Goal: Information Seeking & Learning: Check status

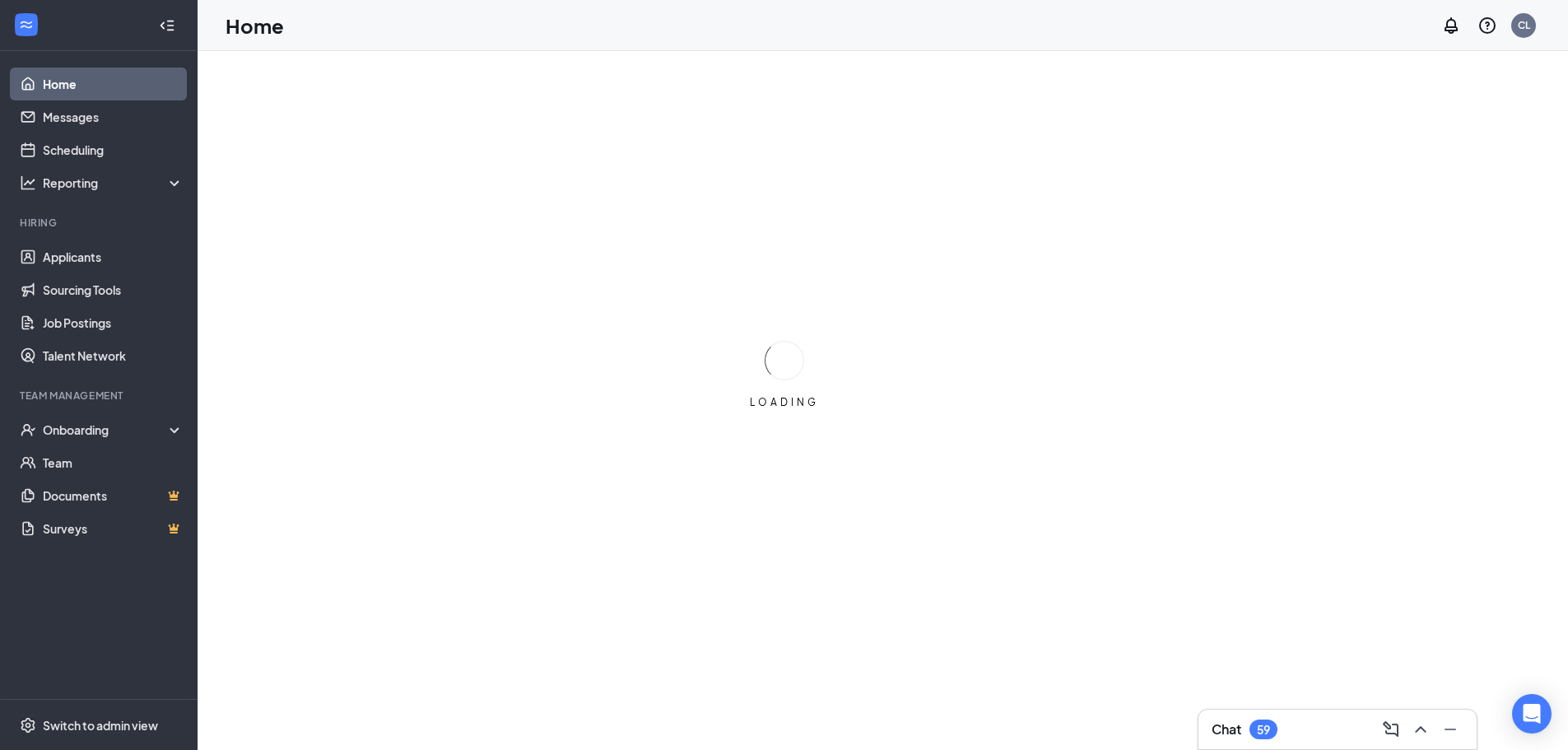
click at [1273, 741] on div "Chat 59" at bounding box center [1337, 729] width 252 height 26
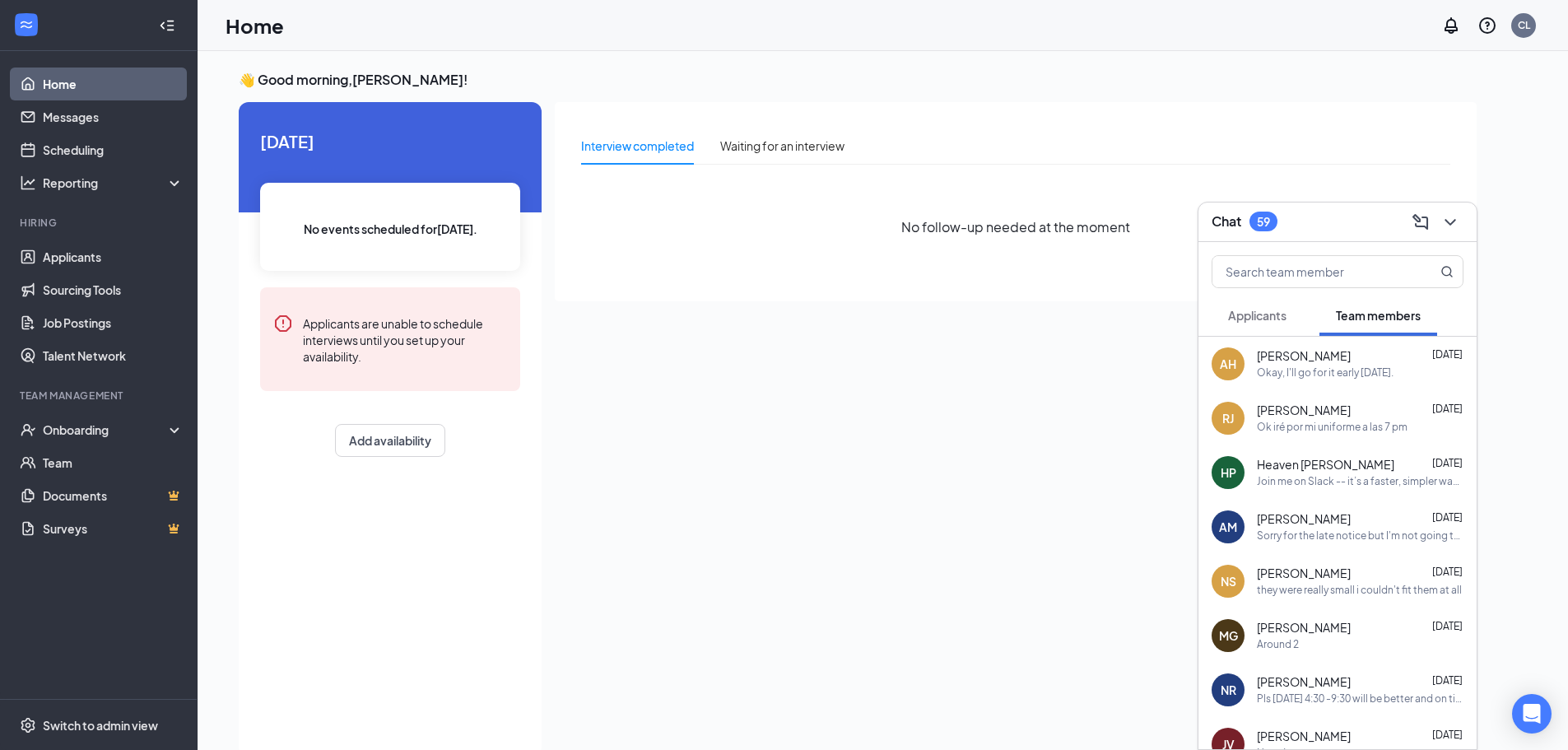
click at [1261, 309] on span "Applicants" at bounding box center [1257, 315] width 58 height 15
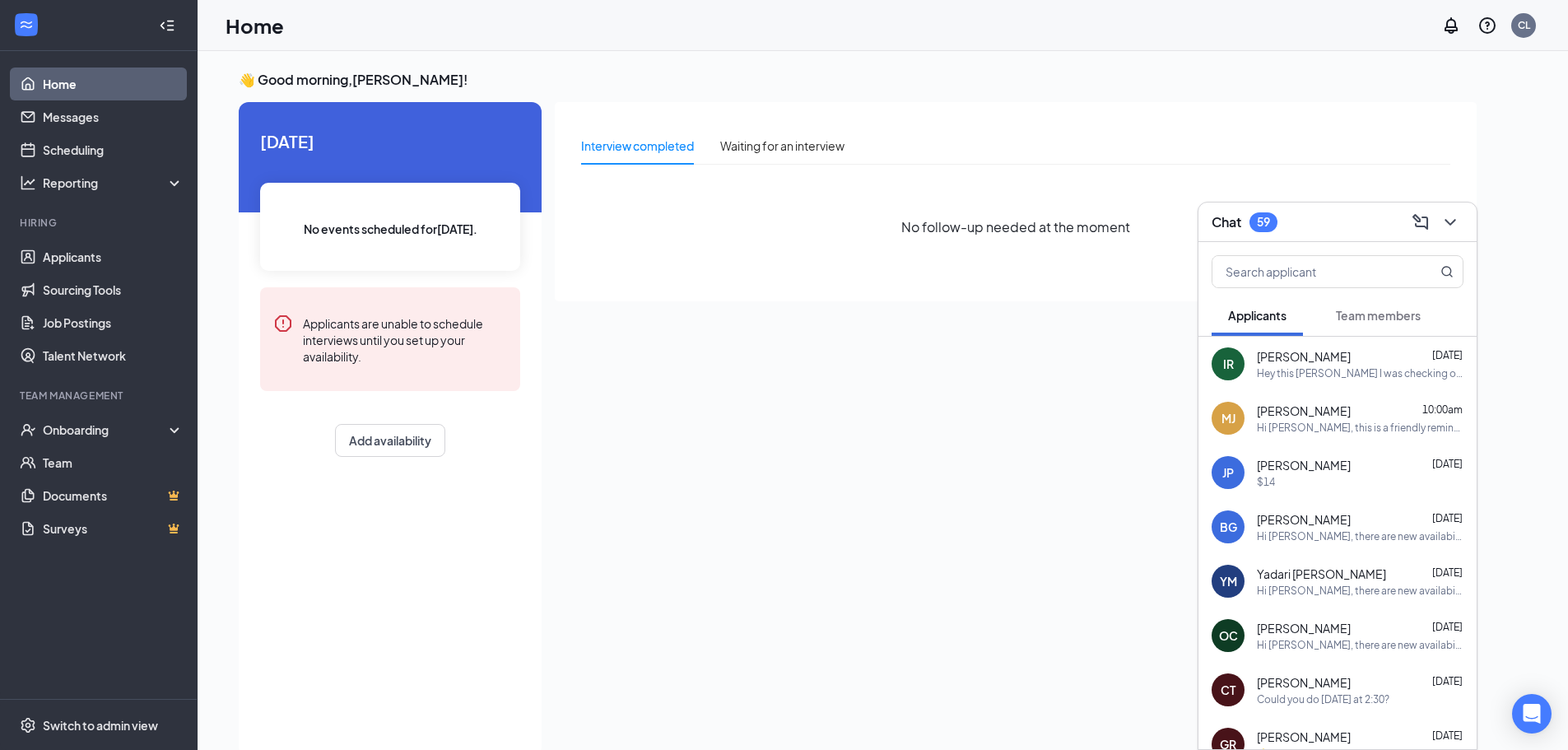
click at [1374, 371] on div "Hey this [PERSON_NAME] I was checking on my interview status" at bounding box center [1361, 374] width 207 height 14
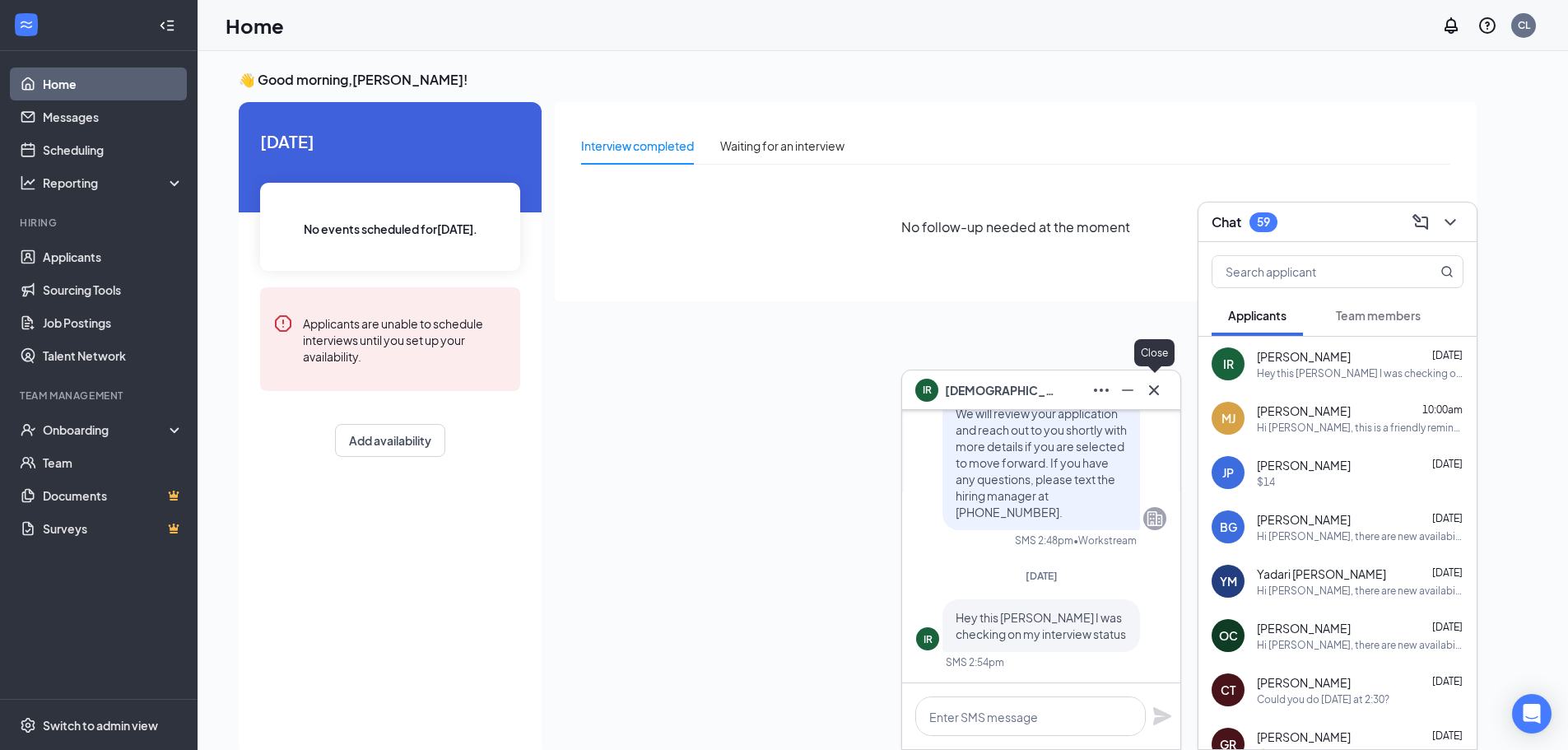
click at [1144, 398] on icon "Cross" at bounding box center [1154, 391] width 20 height 20
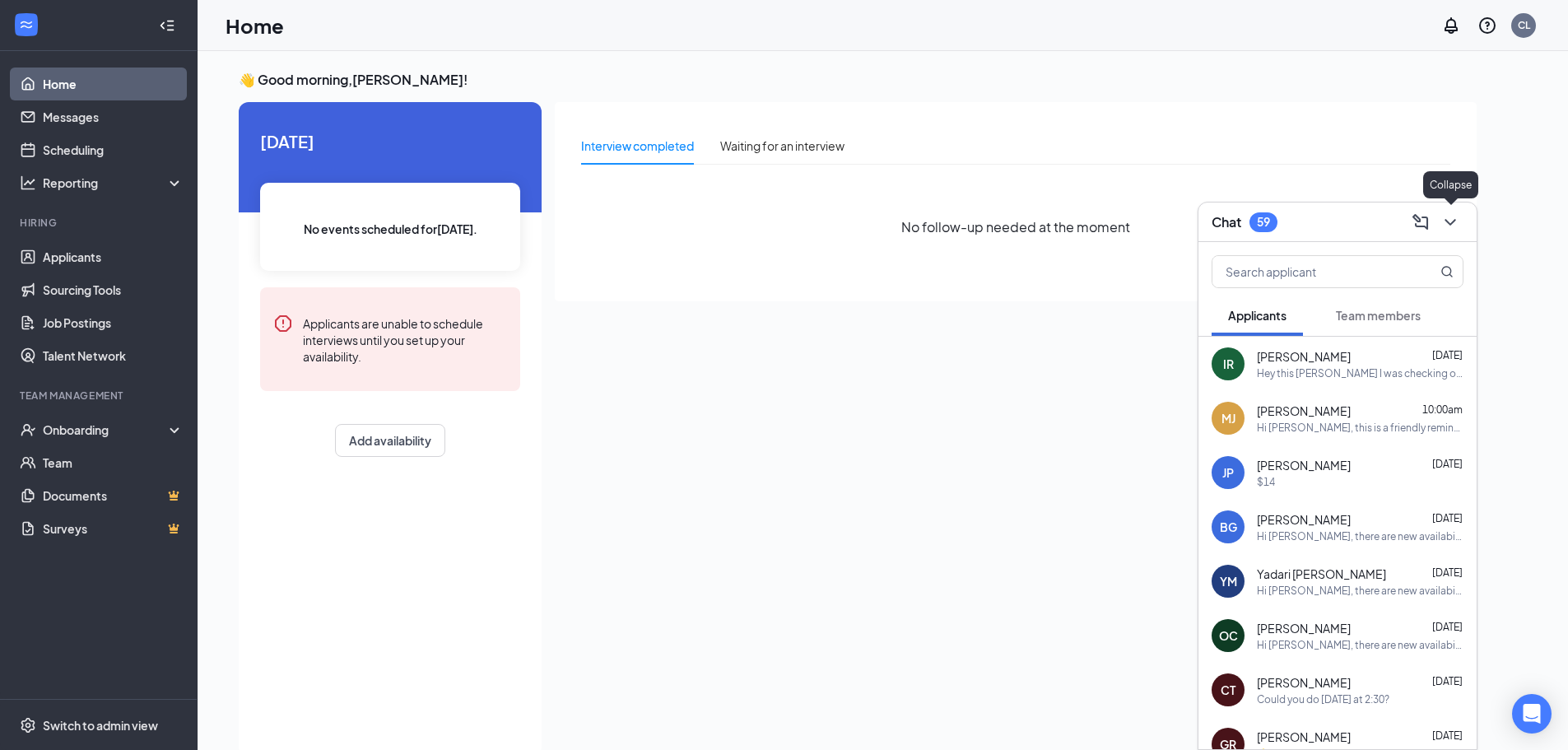
click at [1452, 225] on icon "ChevronDown" at bounding box center [1450, 223] width 20 height 20
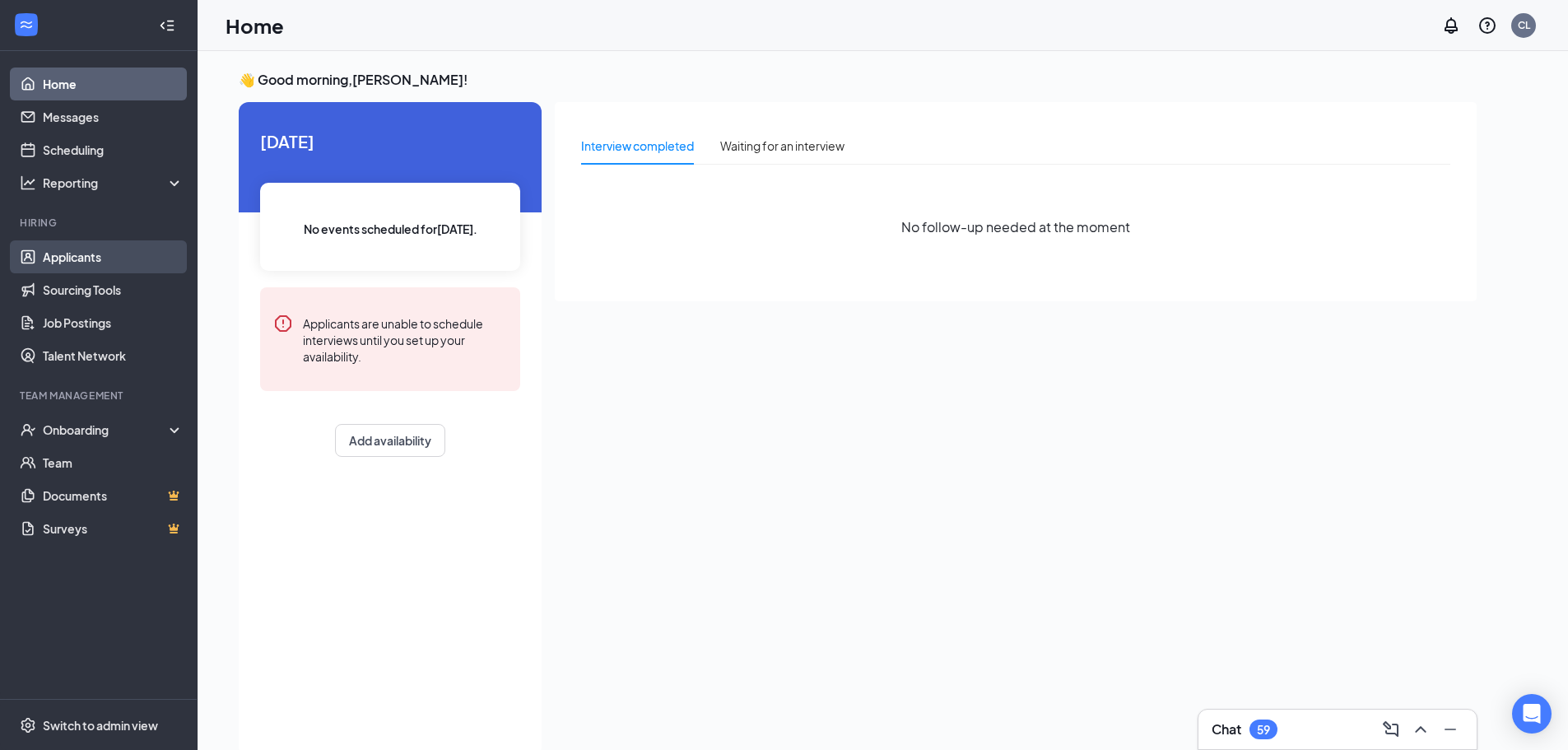
click at [55, 260] on link "Applicants" at bounding box center [113, 257] width 141 height 33
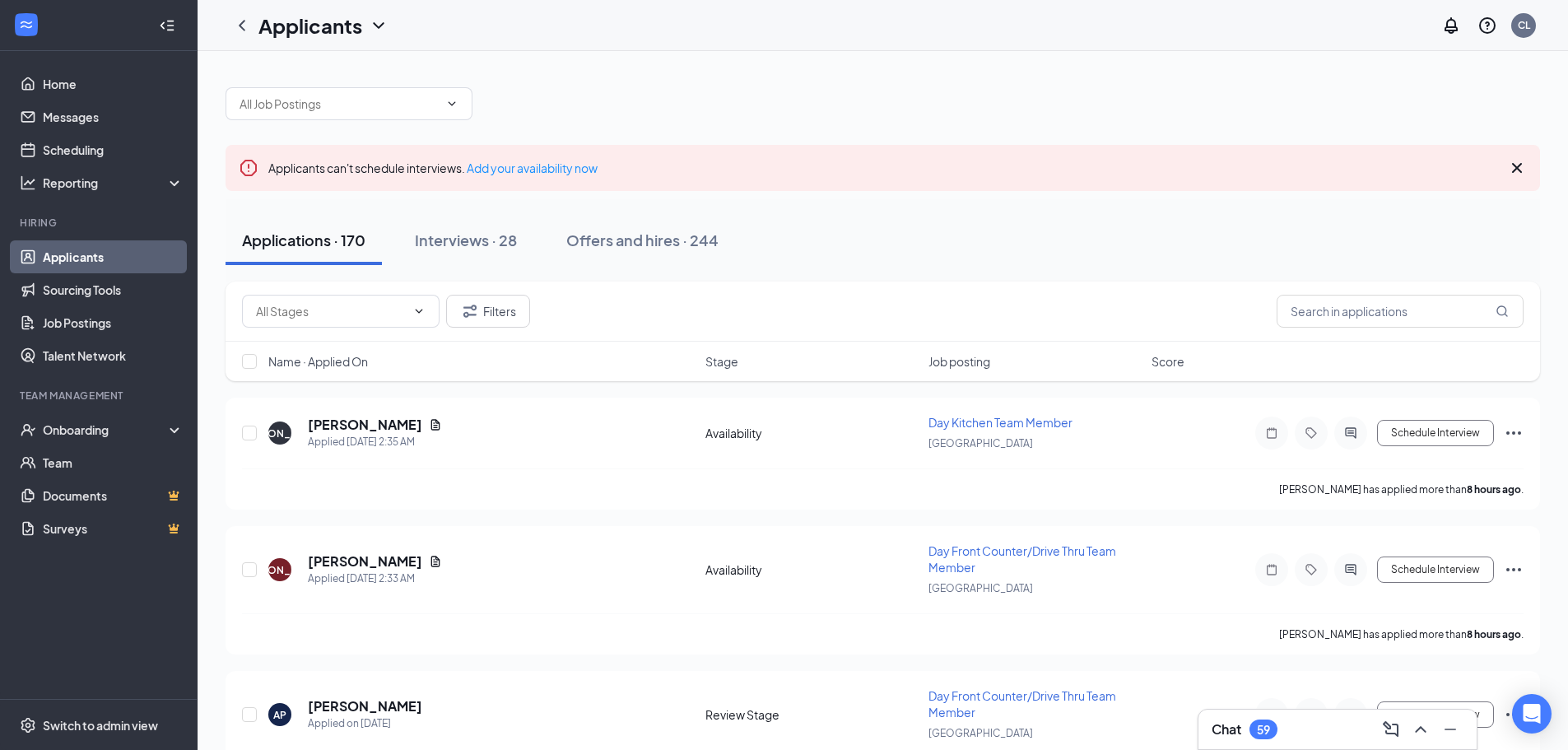
click at [1512, 169] on icon "Cross" at bounding box center [1518, 168] width 20 height 20
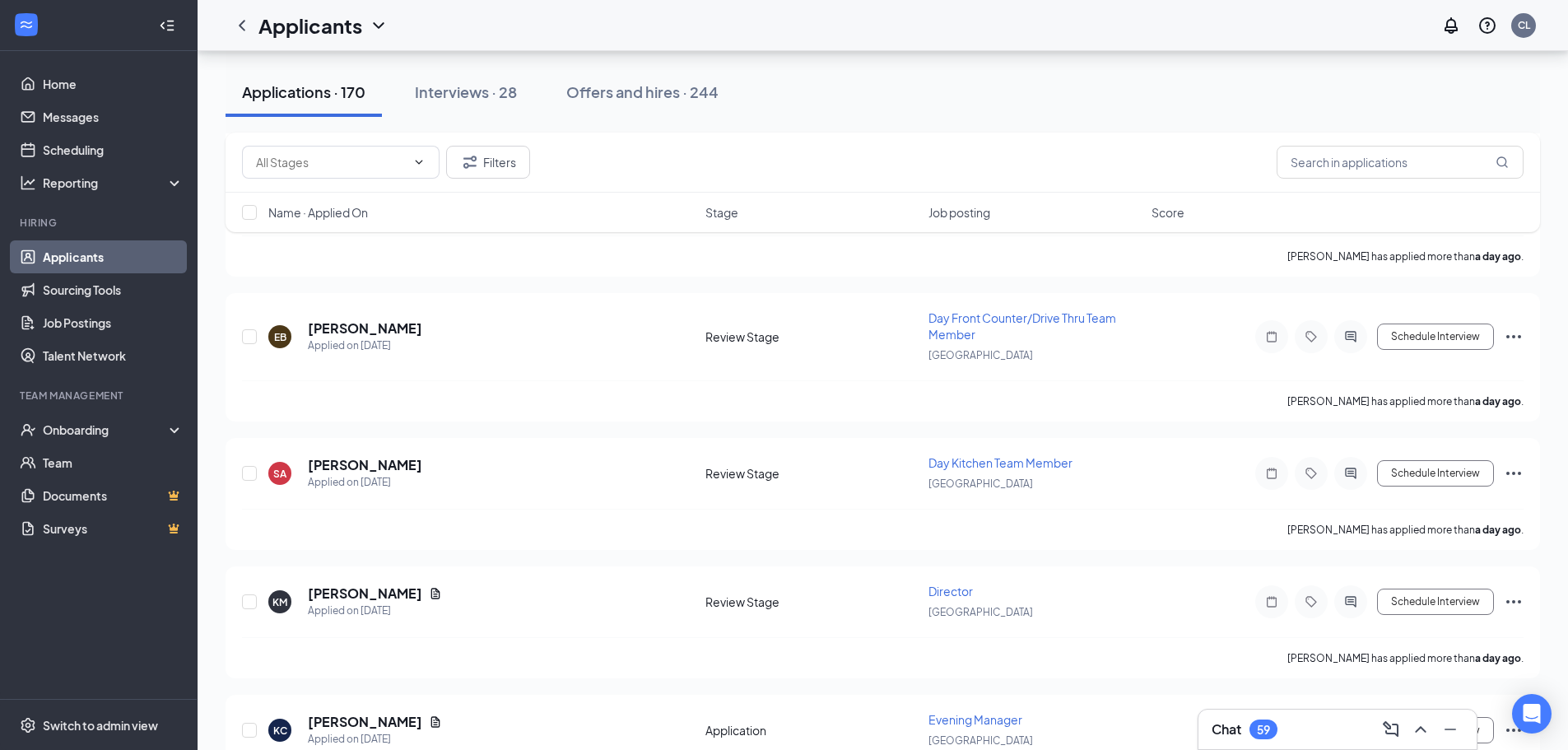
scroll to position [885, 0]
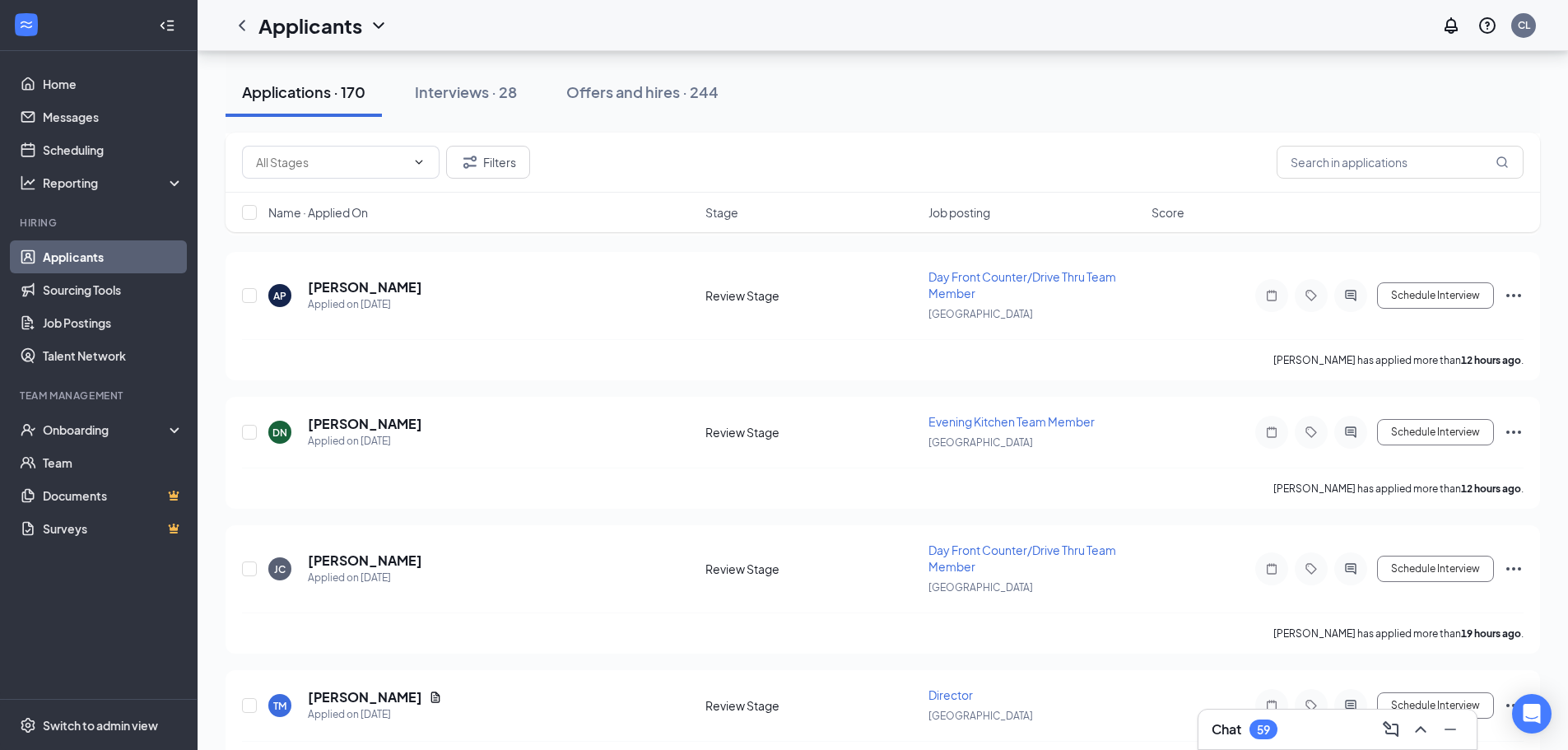
scroll to position [360, 0]
